Goal: Transaction & Acquisition: Purchase product/service

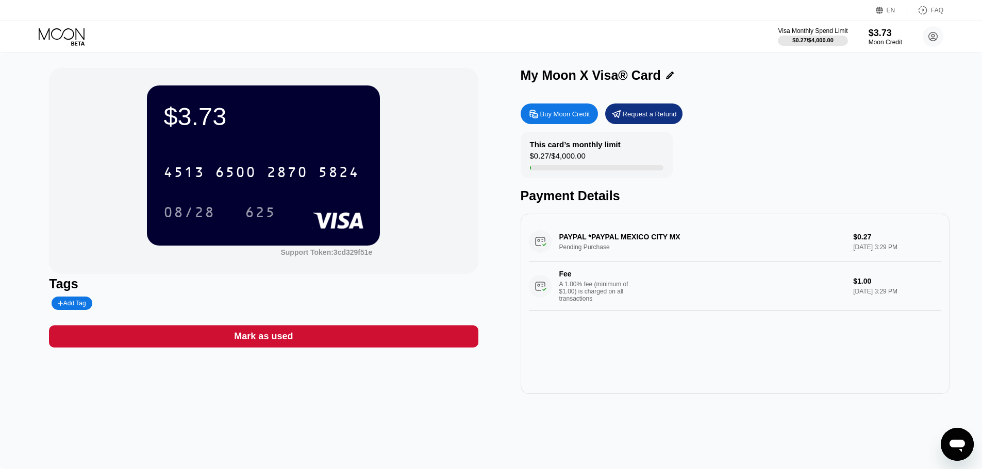
click at [877, 102] on div "Buy Moon Credit Request a Refund This card’s monthly limit $0.27 / $4,000.00 Pa…" at bounding box center [734, 246] width 429 height 296
click at [5, 134] on div "$3.73 4513 6500 2870 5824 08/28 625 Support Token: 3cd329f51e Tags Add Tag Mark…" at bounding box center [491, 261] width 982 height 417
click at [567, 116] on div "Buy Moon Credit" at bounding box center [565, 114] width 50 height 9
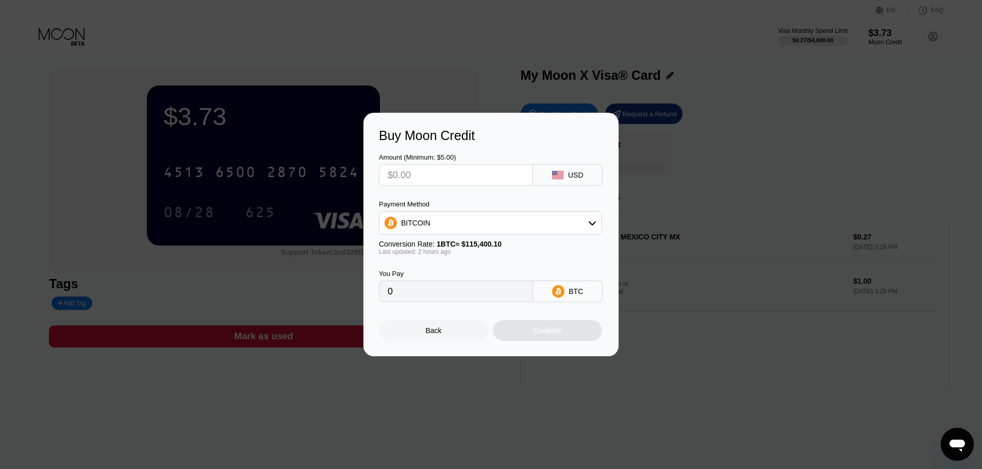
click at [531, 228] on div "BITCOIN" at bounding box center [490, 223] width 222 height 21
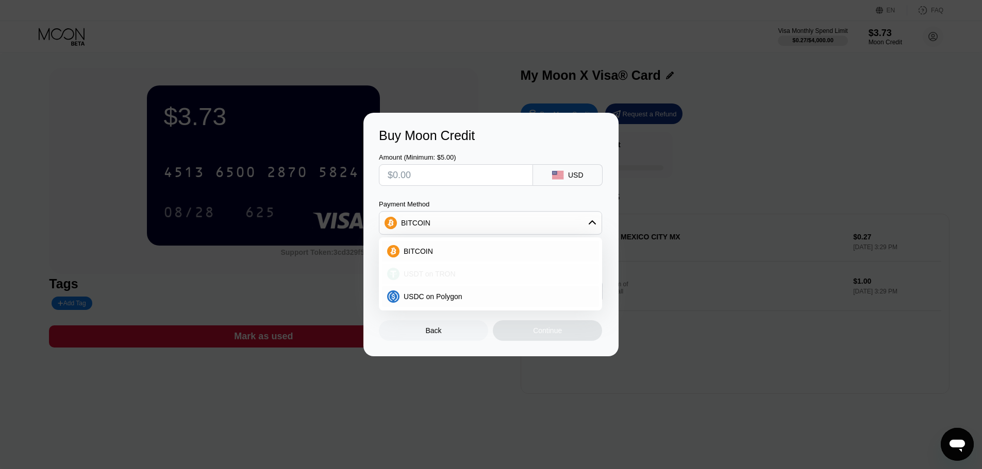
click at [514, 283] on div "USDT on TRON" at bounding box center [490, 274] width 217 height 21
type input "0.00"
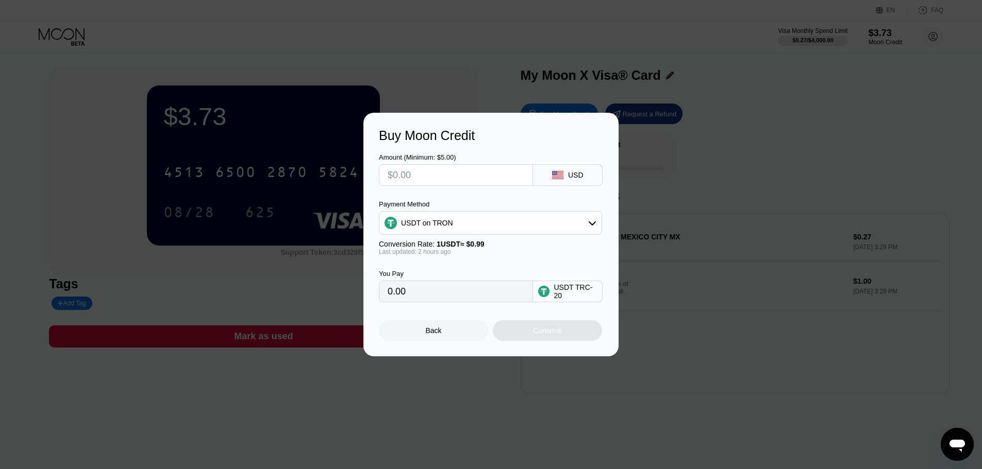
click at [470, 166] on input "text" at bounding box center [456, 175] width 137 height 21
click at [414, 177] on input "text" at bounding box center [456, 175] width 137 height 21
type input "$12"
type input "12.12"
type input "$12"
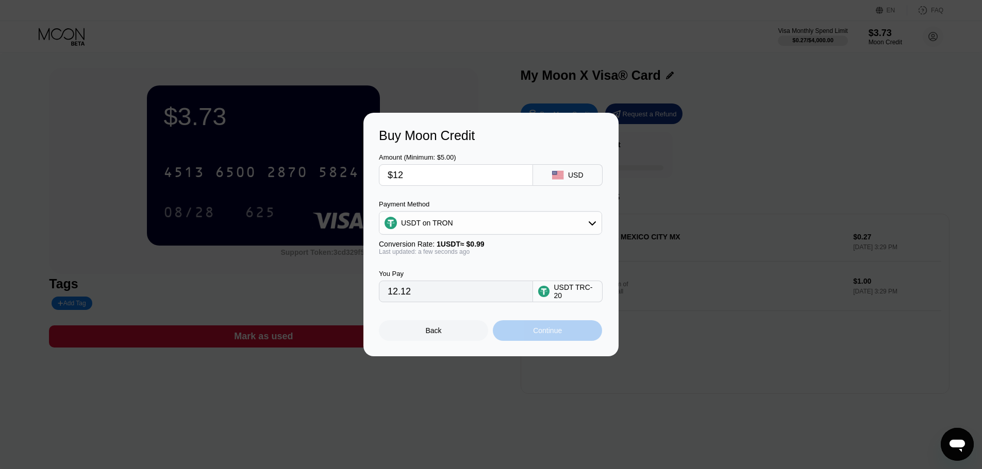
click at [535, 335] on div "Continue" at bounding box center [547, 331] width 29 height 8
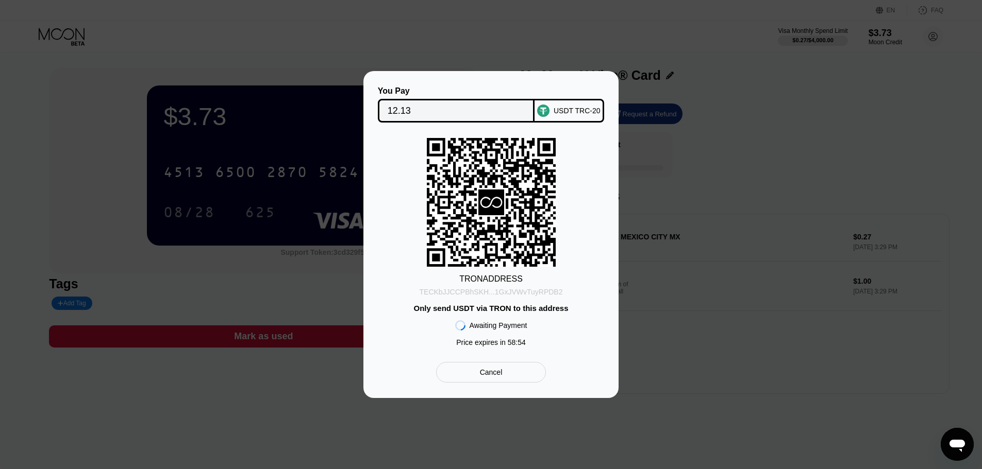
click at [512, 294] on div "TECKbJJCCPBhSKH...1GxJVWvTuyRPDB2" at bounding box center [490, 292] width 143 height 8
click at [409, 111] on input "12.13" at bounding box center [457, 110] width 138 height 21
click at [552, 292] on div "TECKbJJCCPBhSKH...1GxJVWvTuyRPDB2" at bounding box center [490, 292] width 143 height 8
click at [514, 379] on div "Cancel" at bounding box center [491, 372] width 110 height 21
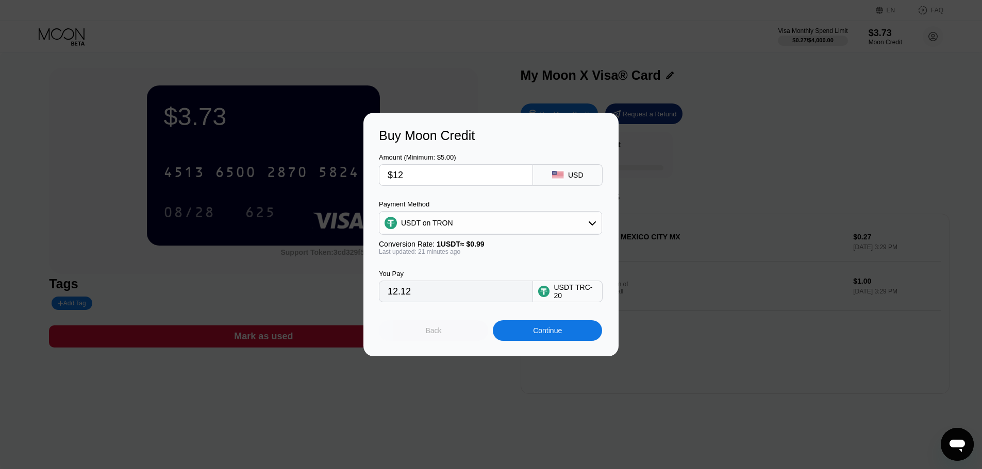
click at [431, 335] on div "Back" at bounding box center [434, 331] width 16 height 8
